Goal: Check status: Check status

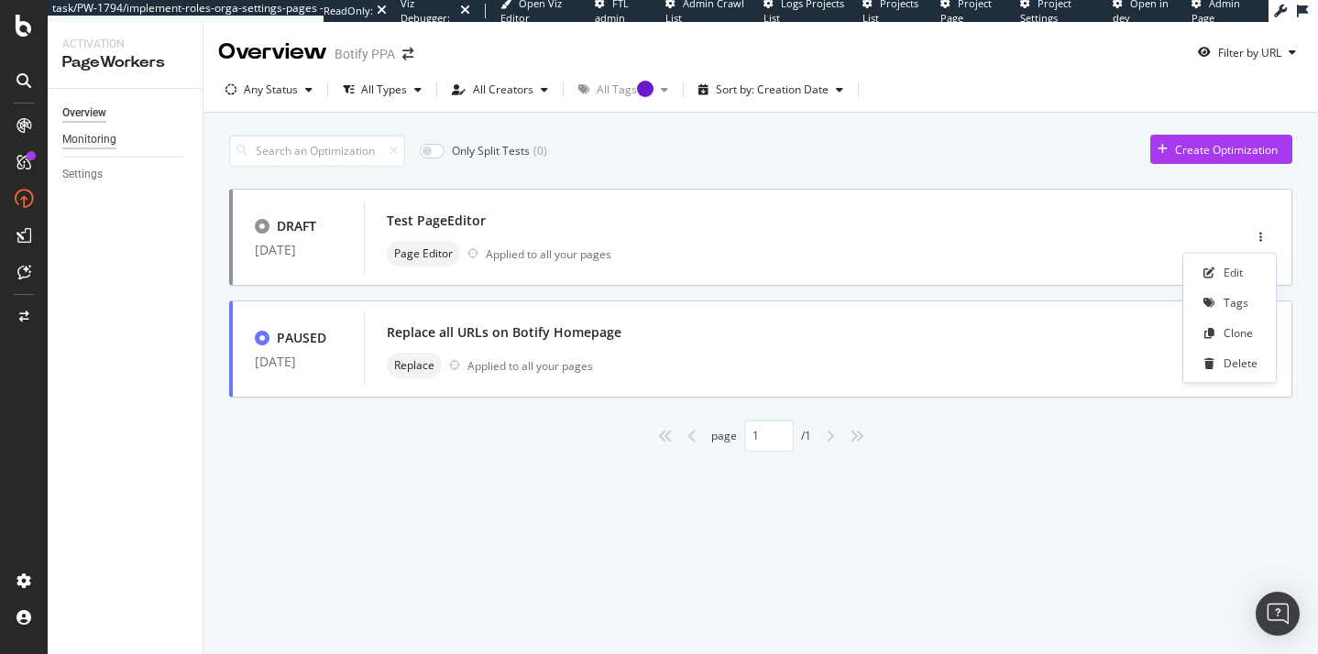
click at [90, 140] on div "Monitoring" at bounding box center [89, 139] width 54 height 19
